Goal: Task Accomplishment & Management: Manage account settings

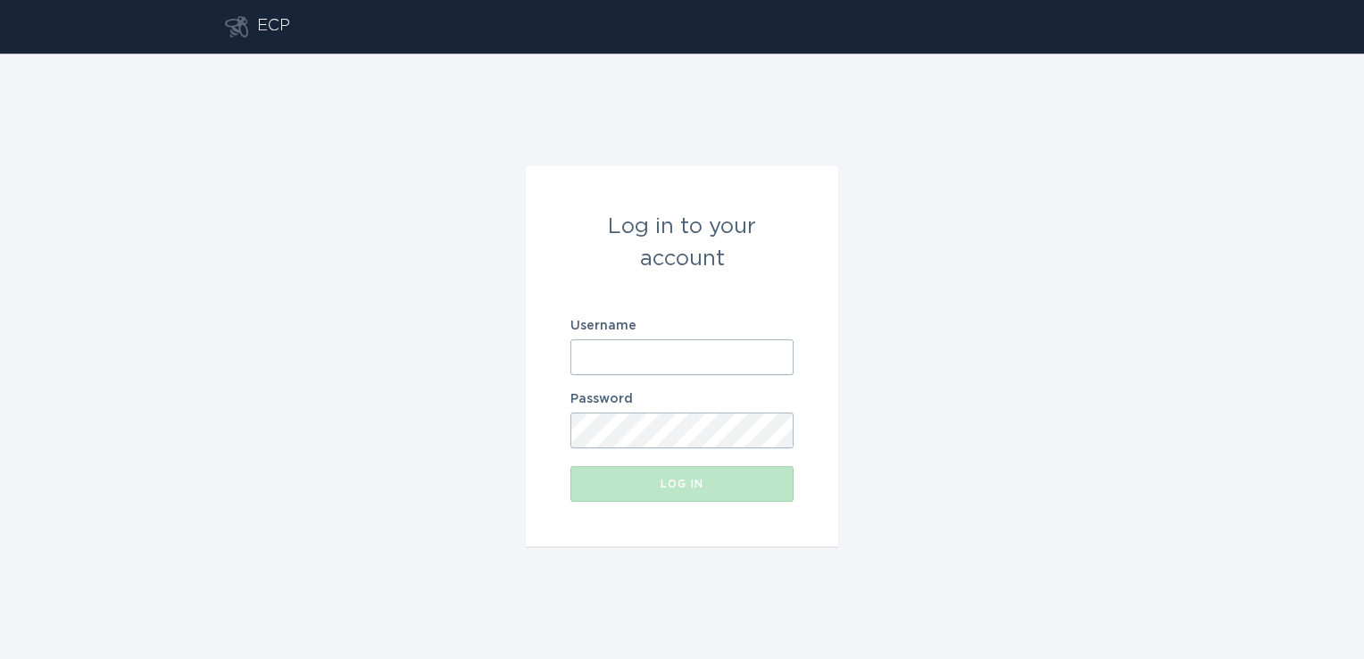
click at [594, 366] on input "Username" at bounding box center [681, 357] width 223 height 36
click at [616, 348] on input "Username" at bounding box center [681, 357] width 223 height 36
paste input "2) User: [EMAIL_ADDRESS][DOMAIN_NAME];"
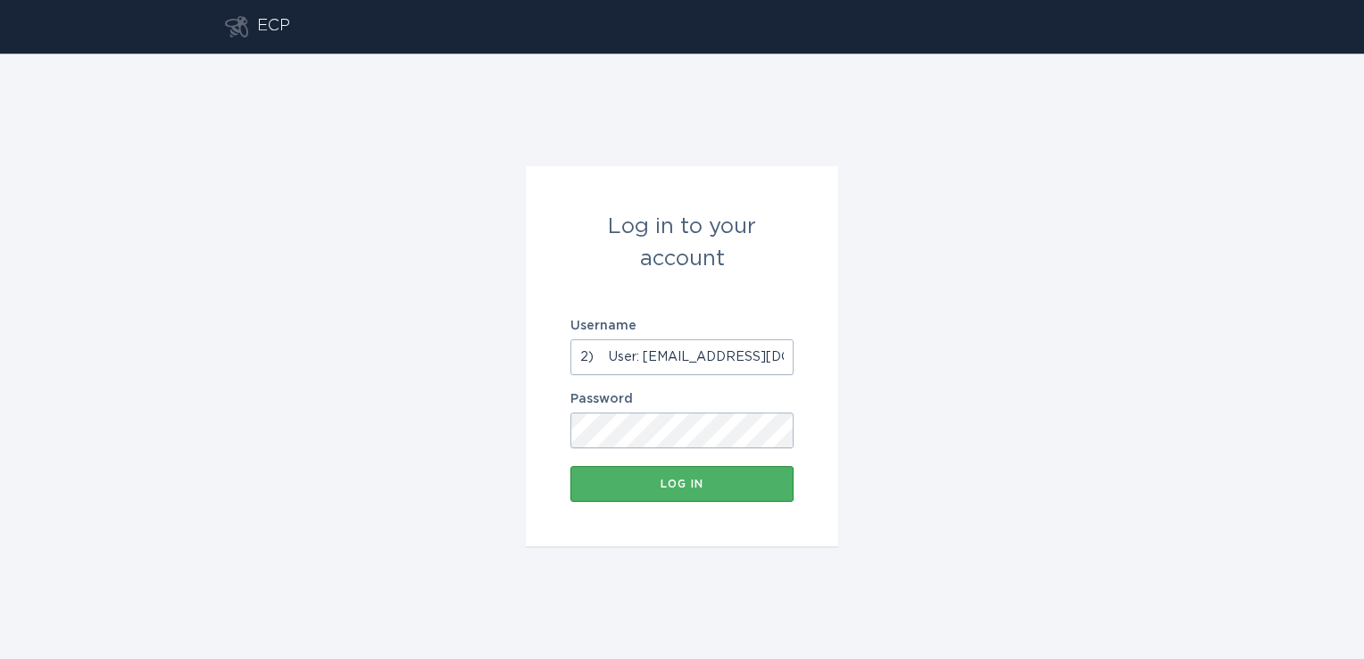
click at [657, 487] on div "Log in" at bounding box center [681, 483] width 205 height 11
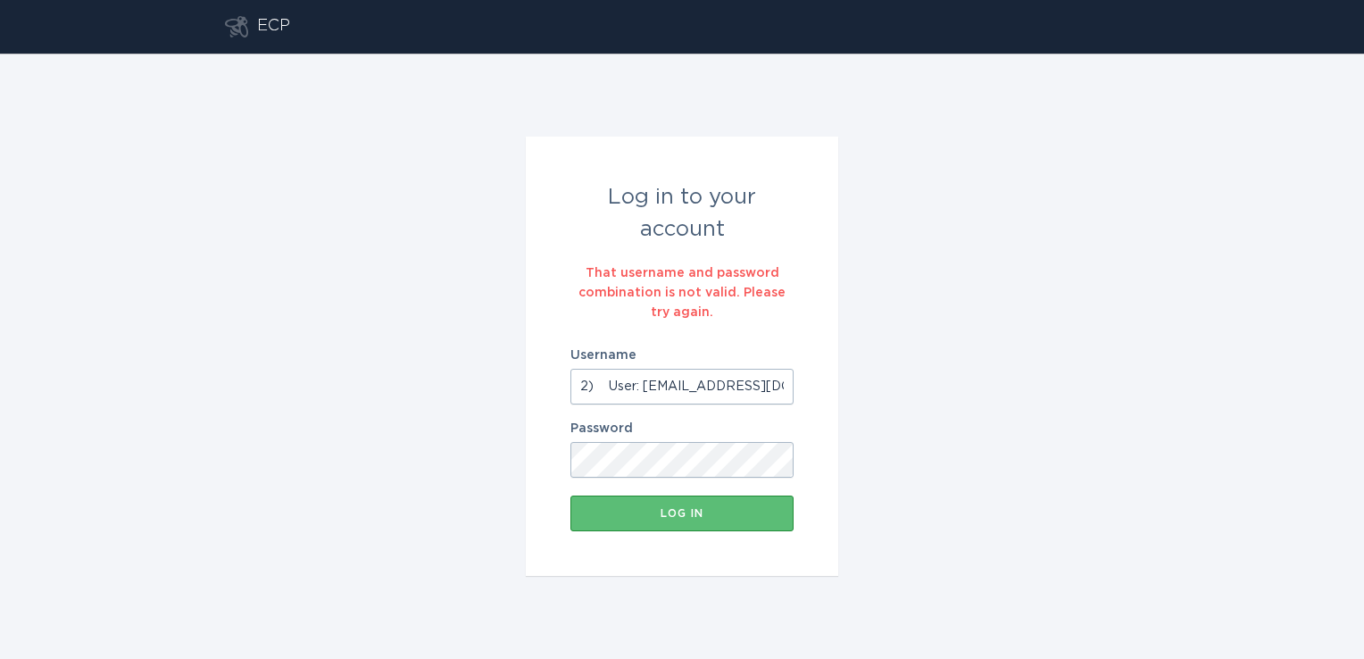
click at [643, 390] on input "2) User: [EMAIL_ADDRESS][DOMAIN_NAME]" at bounding box center [681, 387] width 223 height 36
click at [657, 516] on div "Log in" at bounding box center [681, 513] width 205 height 11
click at [653, 522] on button "Log in" at bounding box center [681, 513] width 223 height 36
click at [608, 510] on div "Log in" at bounding box center [681, 513] width 205 height 11
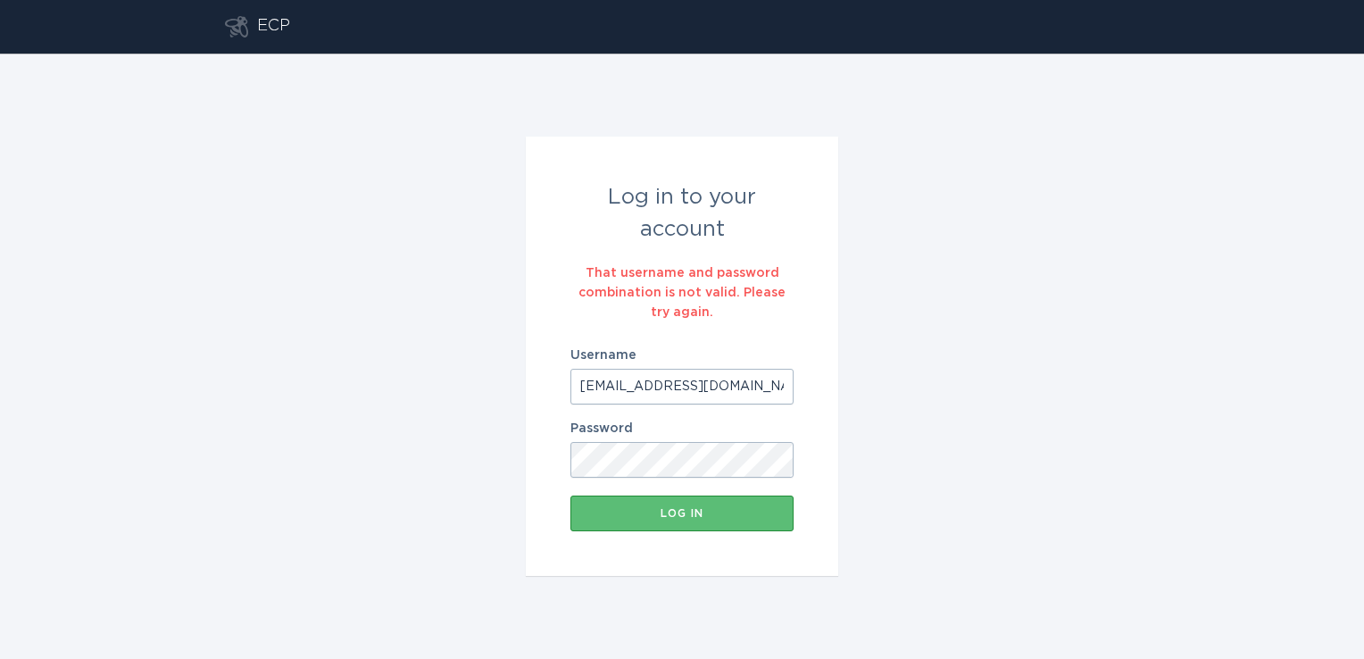
click at [786, 387] on input "[EMAIL_ADDRESS][DOMAIN_NAME]" at bounding box center [681, 387] width 223 height 36
click at [581, 381] on input "[EMAIL_ADDRESS][DOMAIN_NAME]" at bounding box center [681, 387] width 223 height 36
click at [570, 495] on button "Log in" at bounding box center [681, 513] width 223 height 36
click at [777, 380] on body "ECP Log in to your account That username and password combination is not valid.…" at bounding box center [682, 329] width 1364 height 659
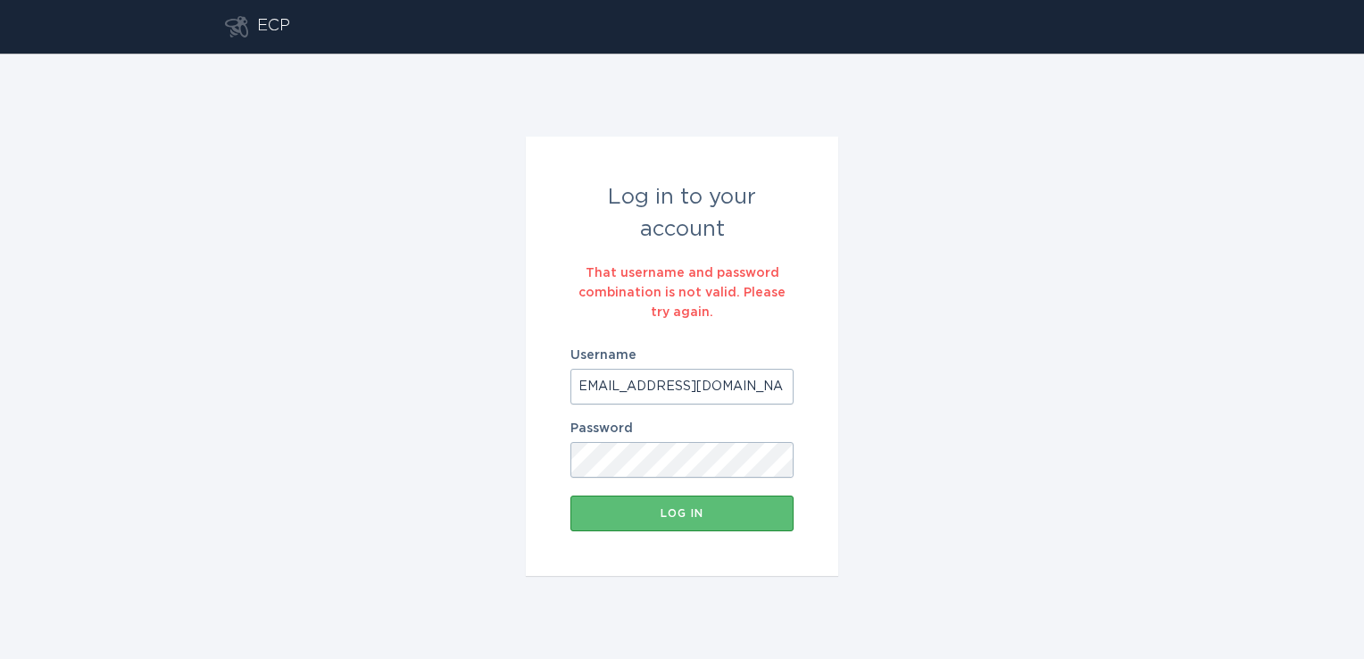
scroll to position [0, 20]
type input "[EMAIL_ADDRESS][DOMAIN_NAME]"
click at [713, 517] on div "Log in" at bounding box center [681, 513] width 205 height 11
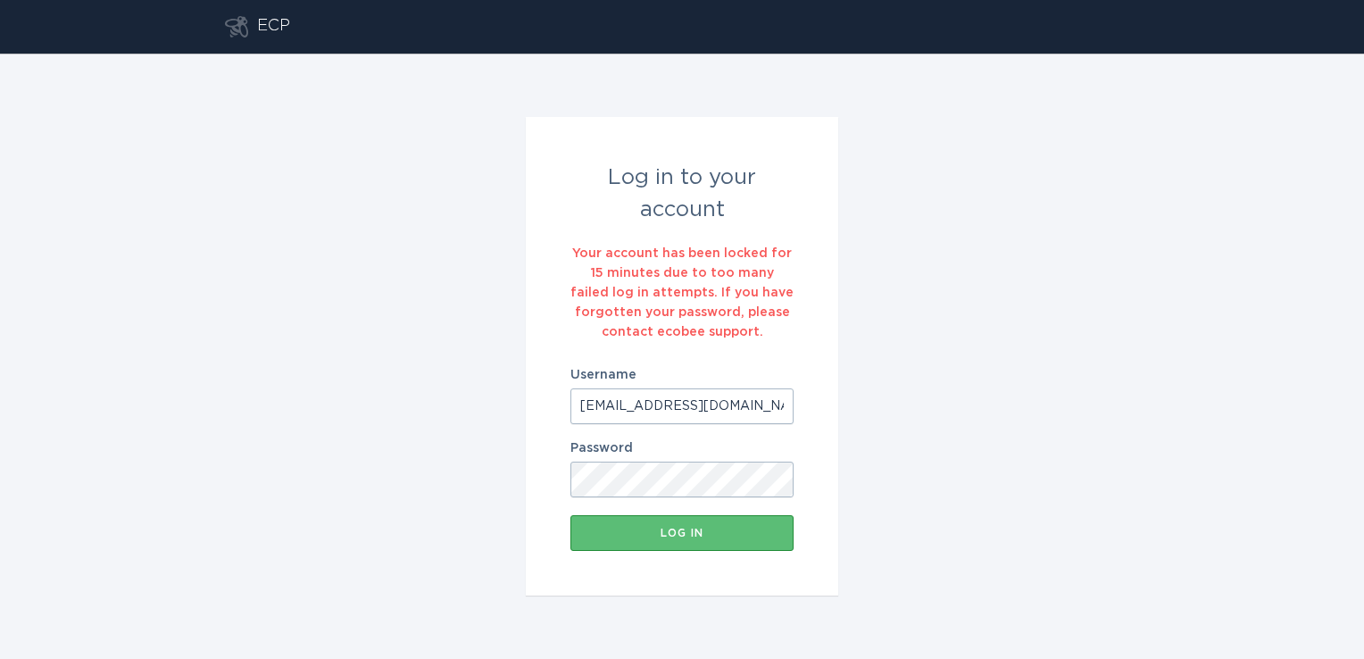
scroll to position [0, 20]
drag, startPoint x: 584, startPoint y: 401, endPoint x: 818, endPoint y: 420, distance: 234.6
click at [818, 420] on form "Log in to your account Your account has been locked for 15 minutes due to too m…" at bounding box center [682, 356] width 312 height 478
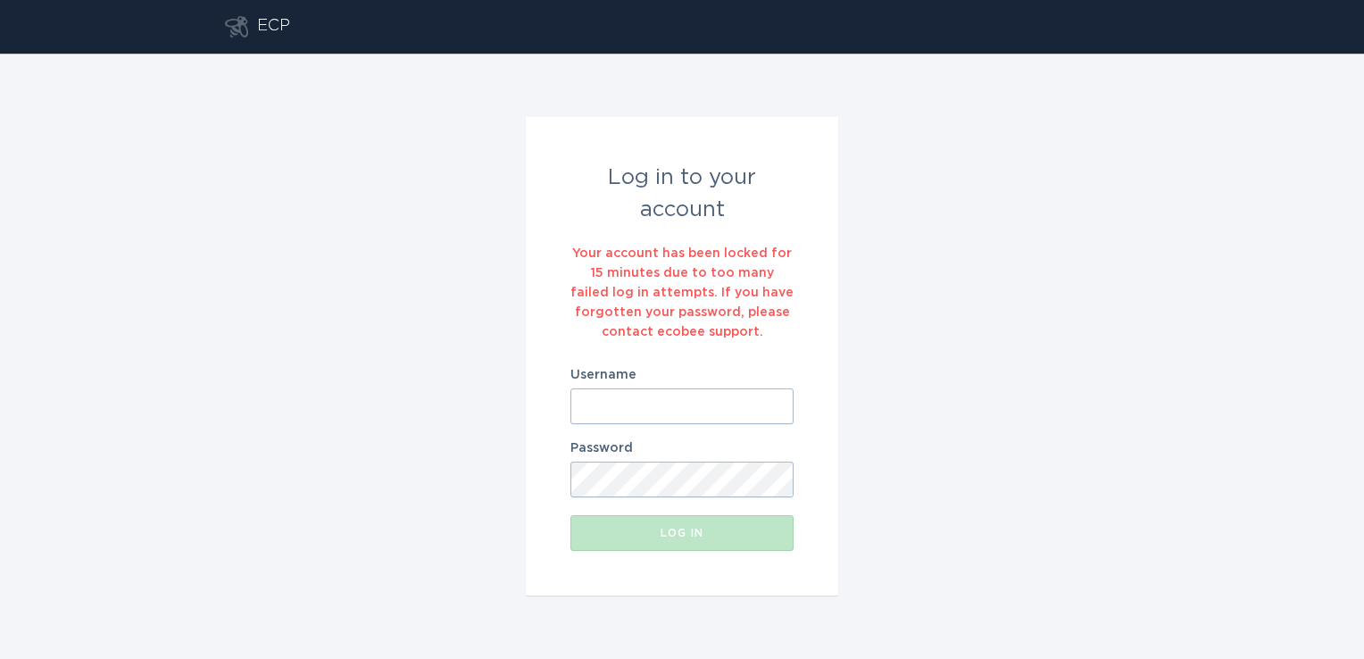
paste input "[EMAIL_ADDRESS][DOMAIN_NAME]"
type input "[EMAIL_ADDRESS][DOMAIN_NAME]"
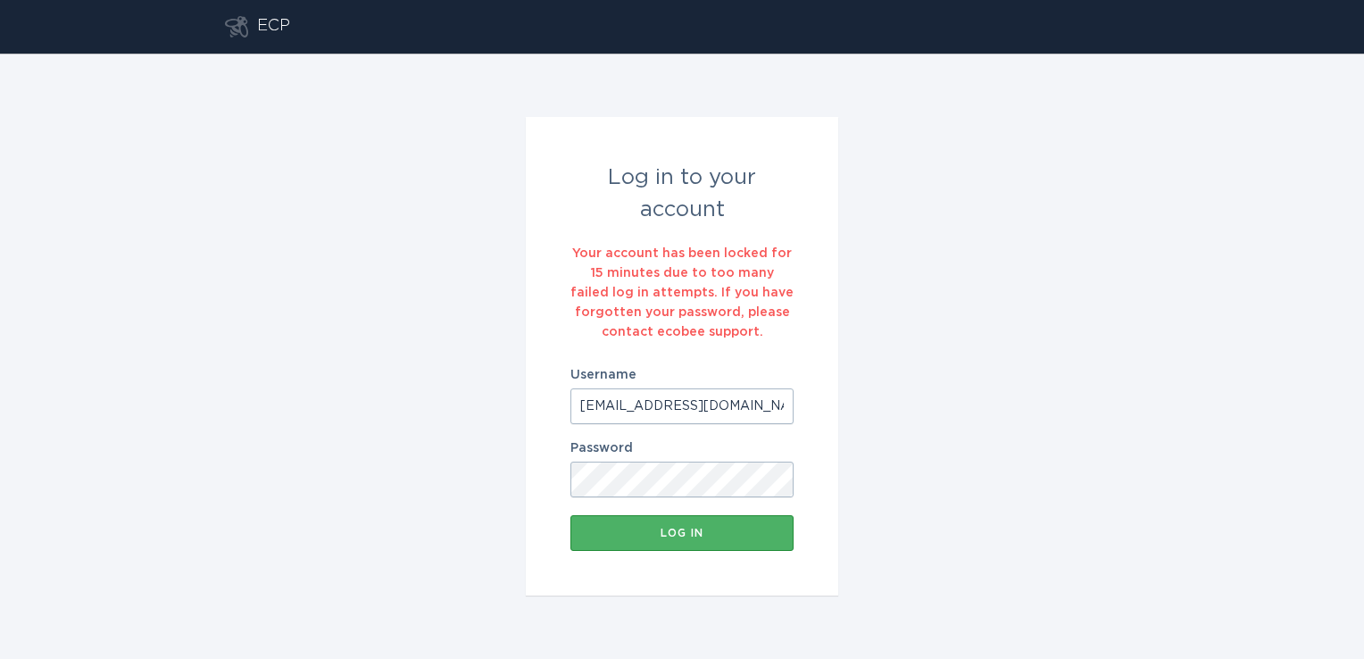
click at [681, 544] on button "Log in" at bounding box center [681, 533] width 223 height 36
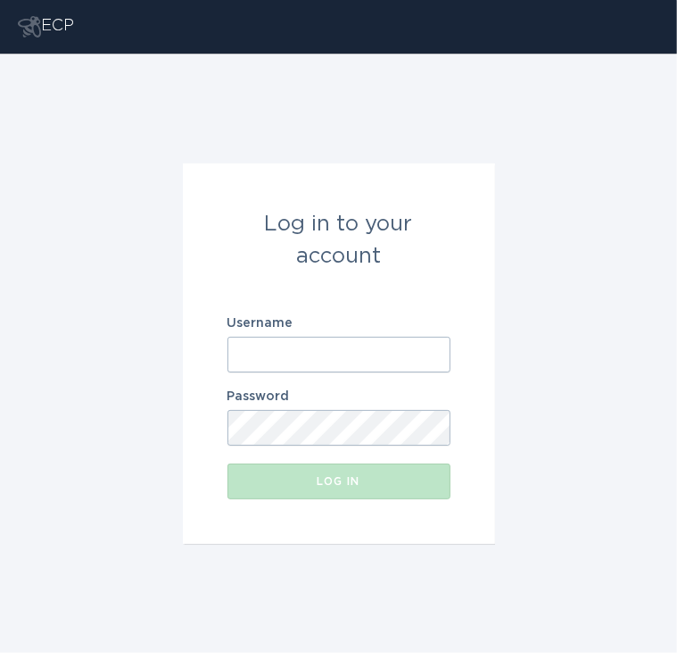
click at [276, 363] on input "Username" at bounding box center [339, 355] width 223 height 36
click at [246, 353] on input "sehrish.noman@austinenergy.com" at bounding box center [339, 355] width 223 height 36
click at [238, 353] on input "sehrish.noman@austinenergy.com" at bounding box center [339, 355] width 223 height 36
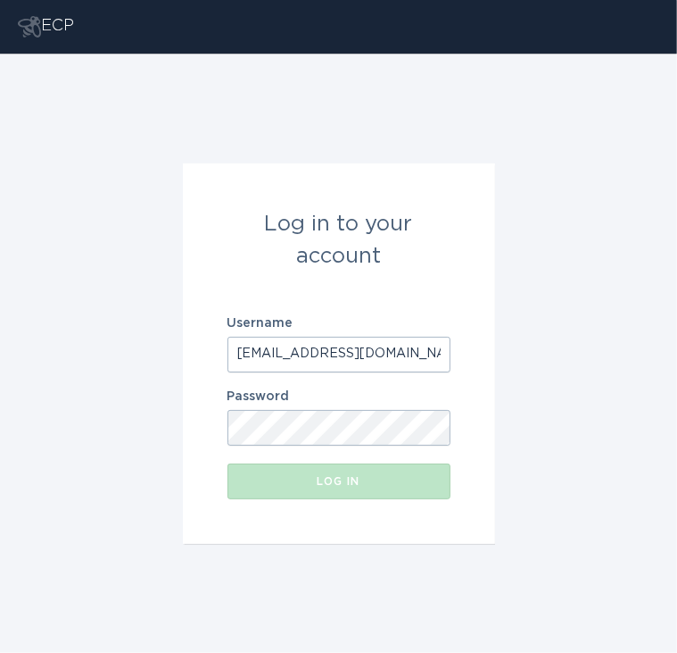
type input "sehrish.noman@austinenergy.com"
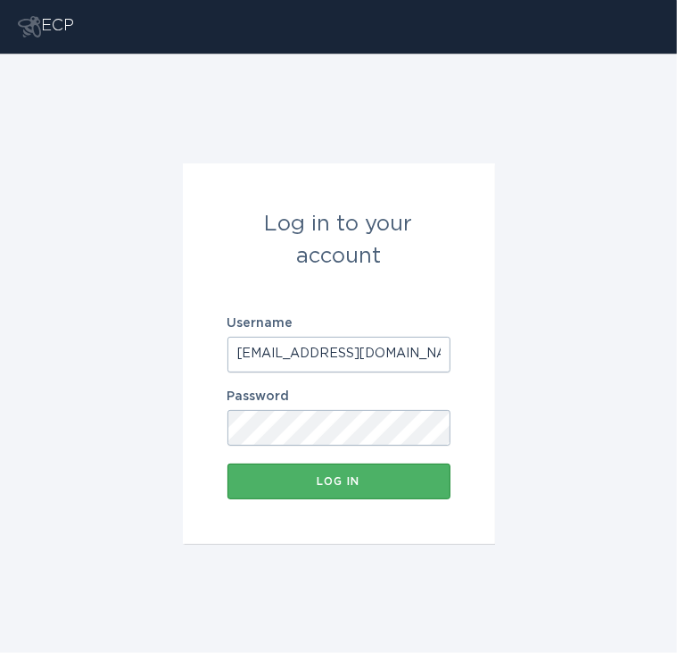
click at [279, 488] on button "Log in" at bounding box center [339, 481] width 223 height 36
